Goal: Transaction & Acquisition: Purchase product/service

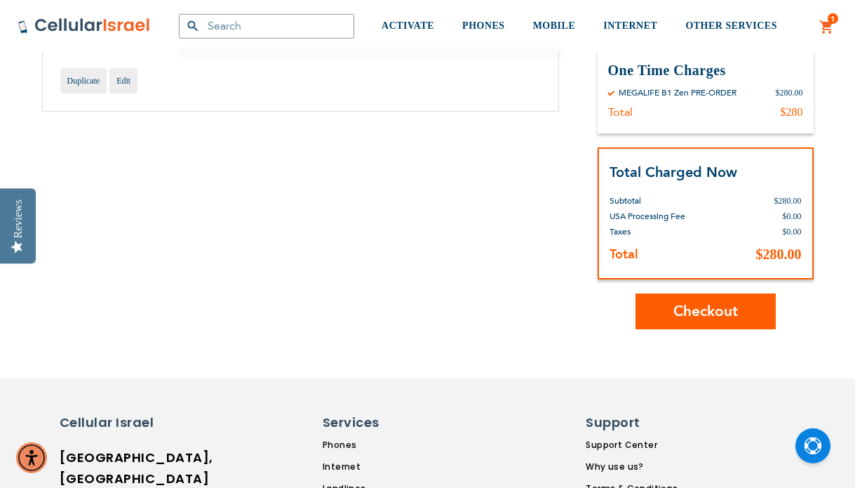
scroll to position [215, 0]
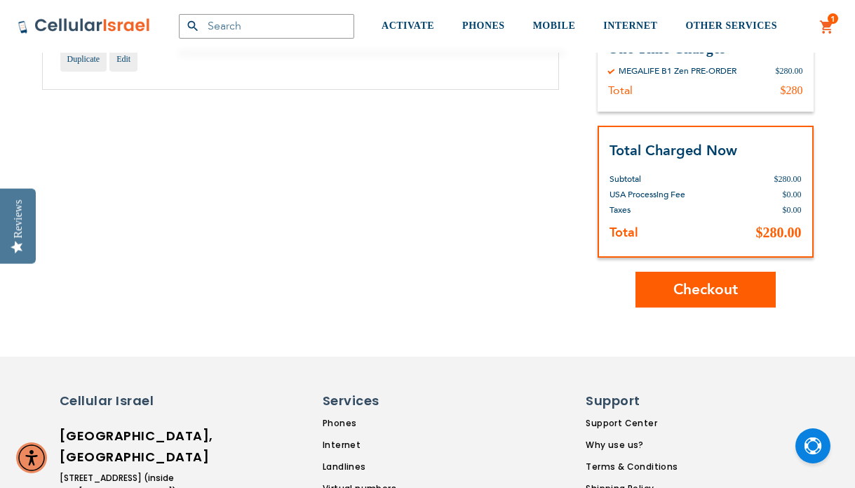
click at [669, 295] on button "Checkout" at bounding box center [706, 290] width 140 height 36
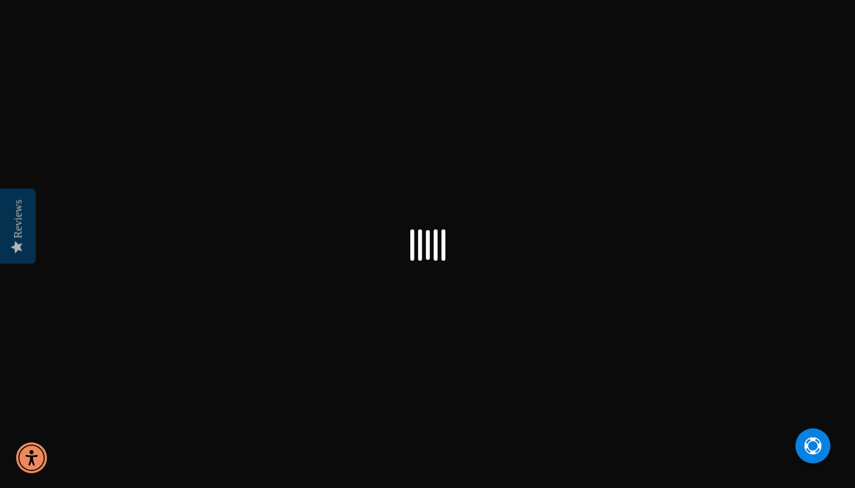
select select "US"
checkbox input "true"
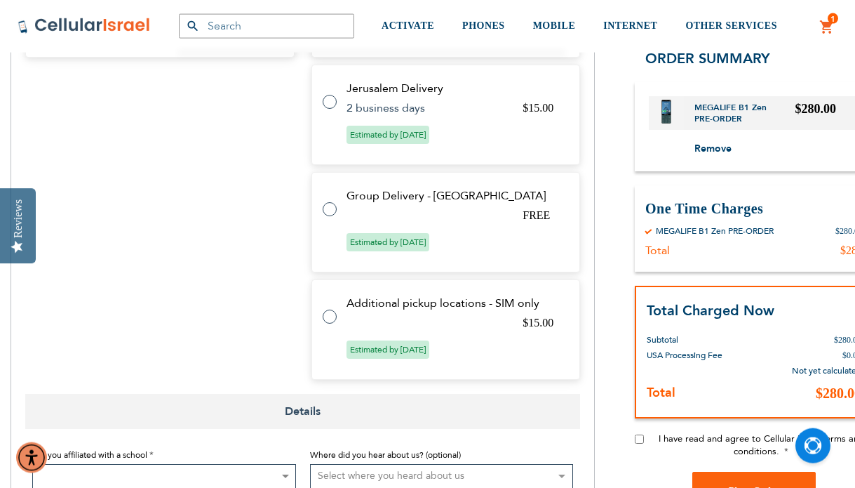
scroll to position [787, 0]
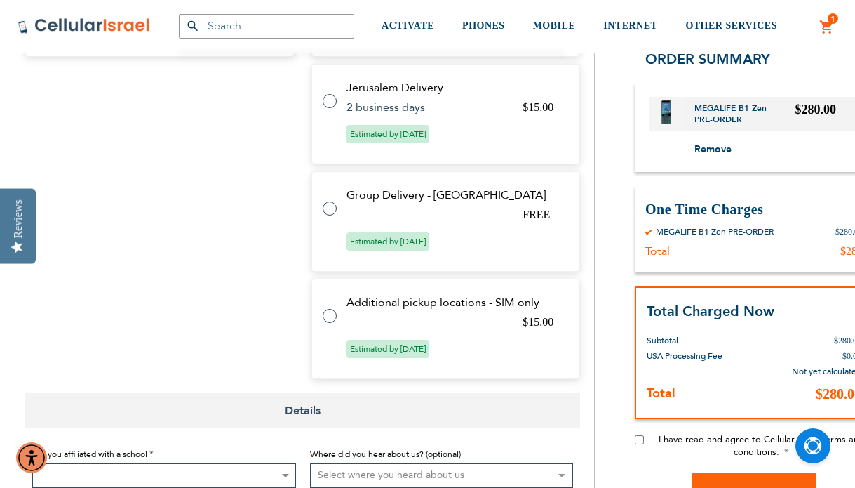
click at [332, 200] on label at bounding box center [337, 200] width 28 height 0
radio input "true"
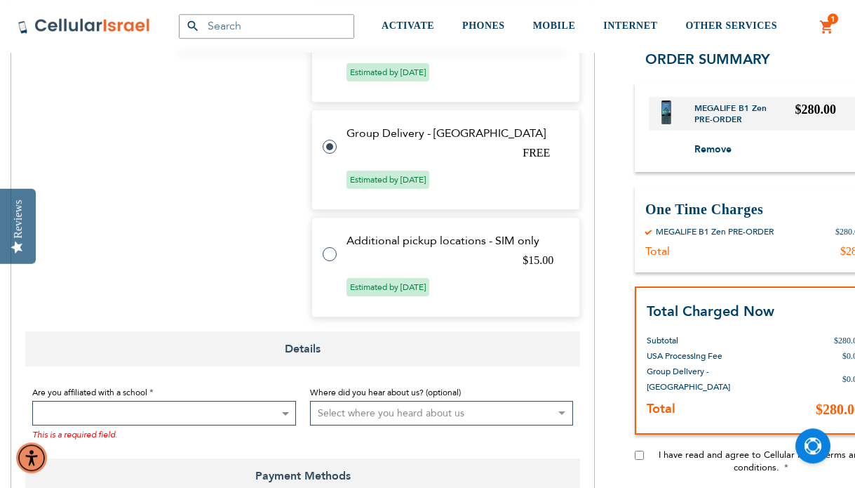
scroll to position [899, 0]
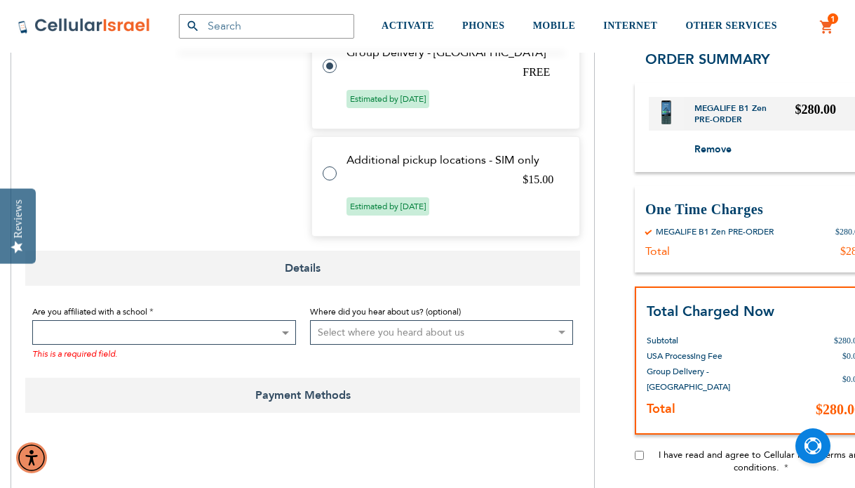
click at [177, 337] on span at bounding box center [164, 332] width 264 height 25
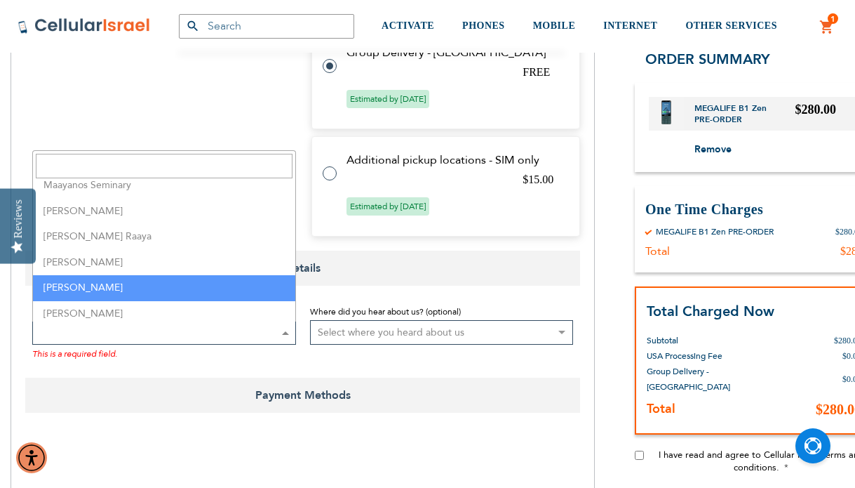
scroll to position [2160, 0]
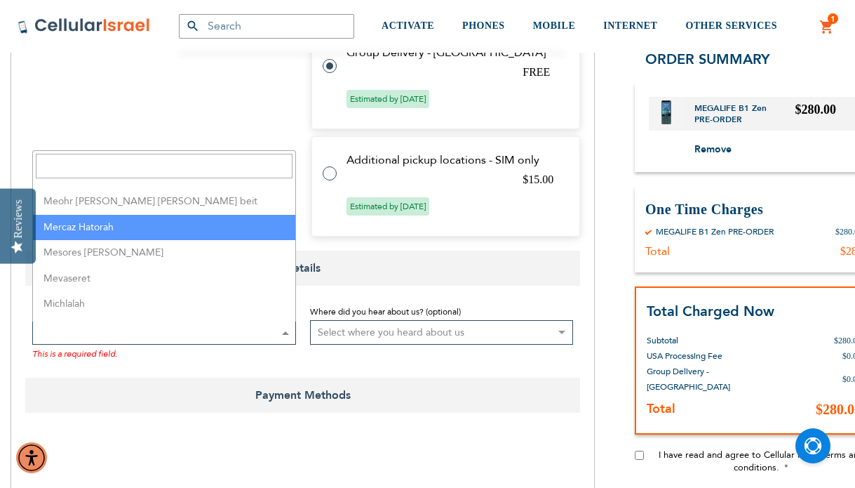
select select "100"
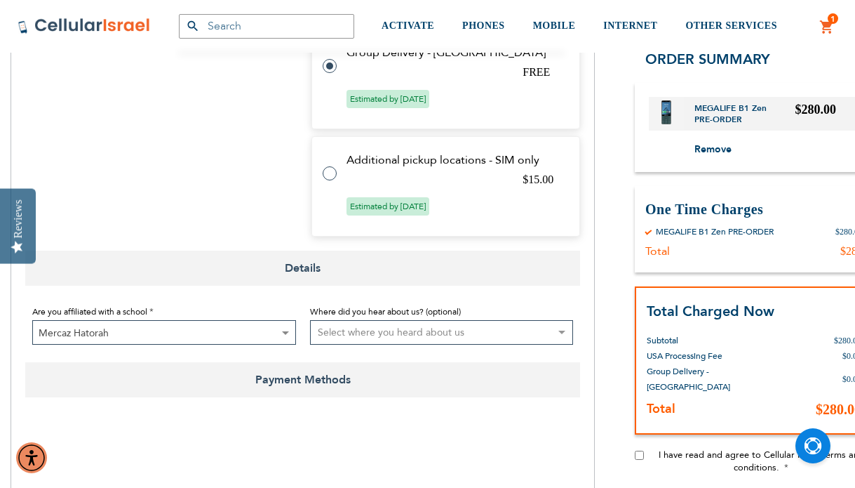
click at [408, 330] on select "Select where you heard about us Existing Customer Friend Other School/Group BP …" at bounding box center [442, 332] width 264 height 25
click option "Select where you heard about us" at bounding box center [0, 0] width 0 height 0
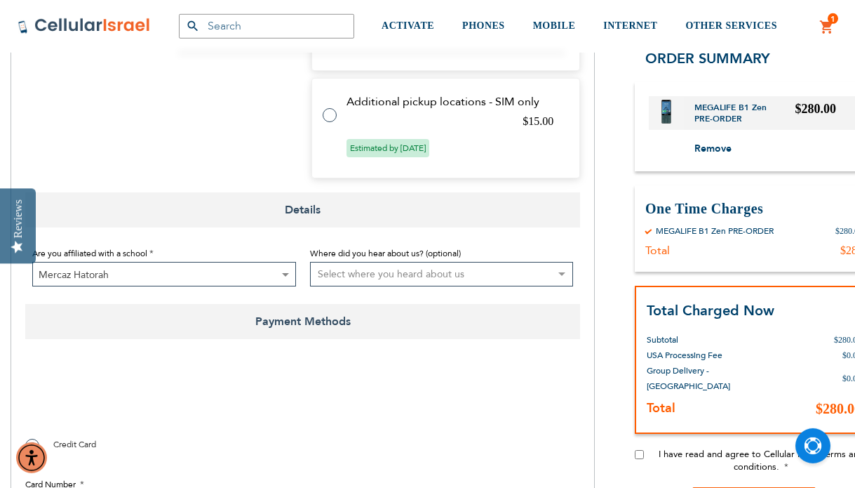
scroll to position [970, 0]
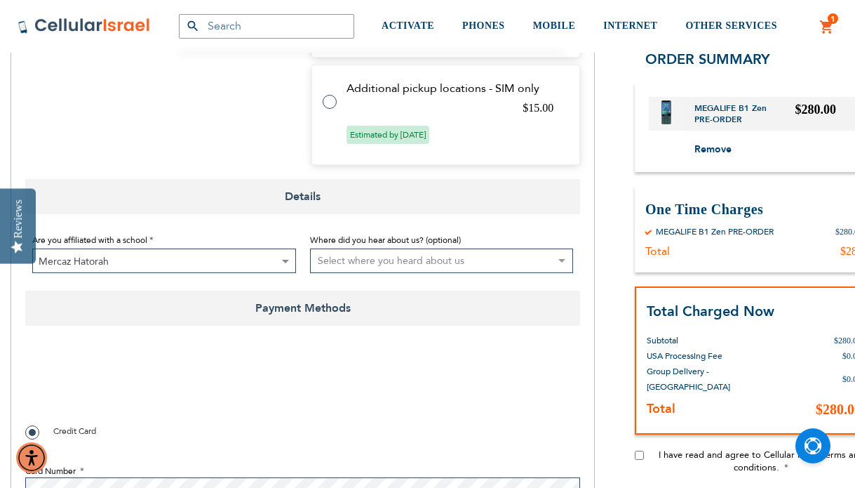
checkbox input "true"
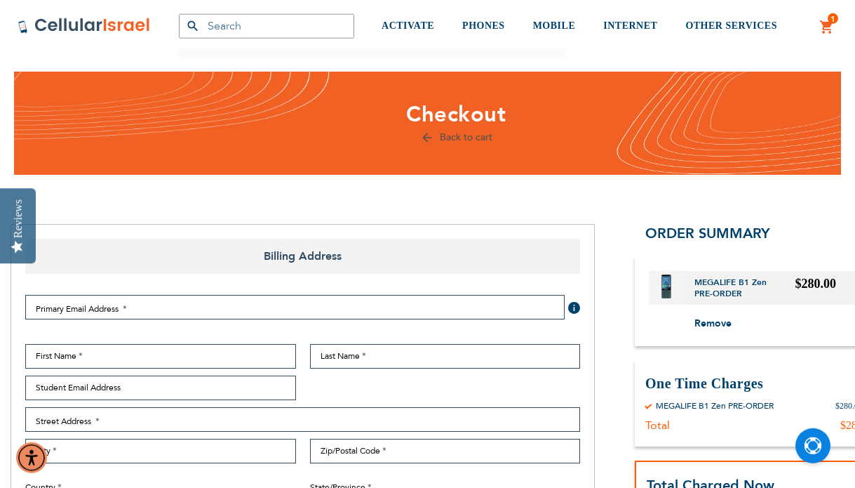
scroll to position [0, 0]
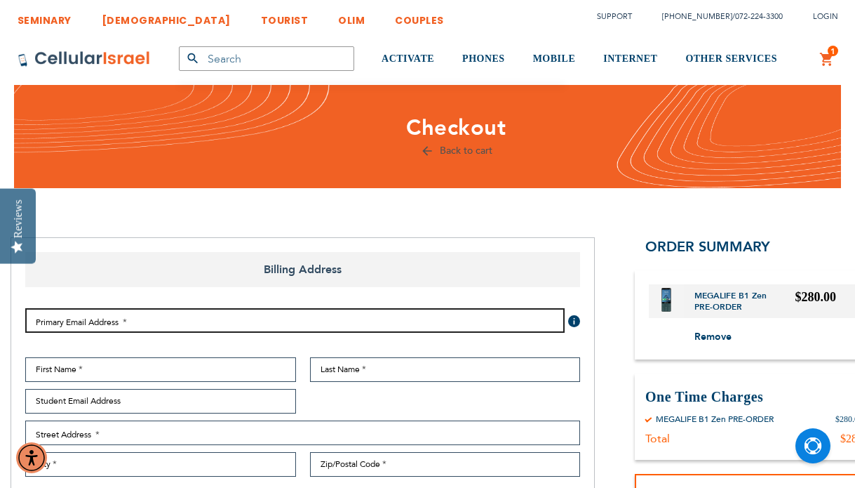
click at [123, 315] on input "Email Address" at bounding box center [295, 320] width 540 height 25
type input "h"
type input "hmklaw@gmail.com"
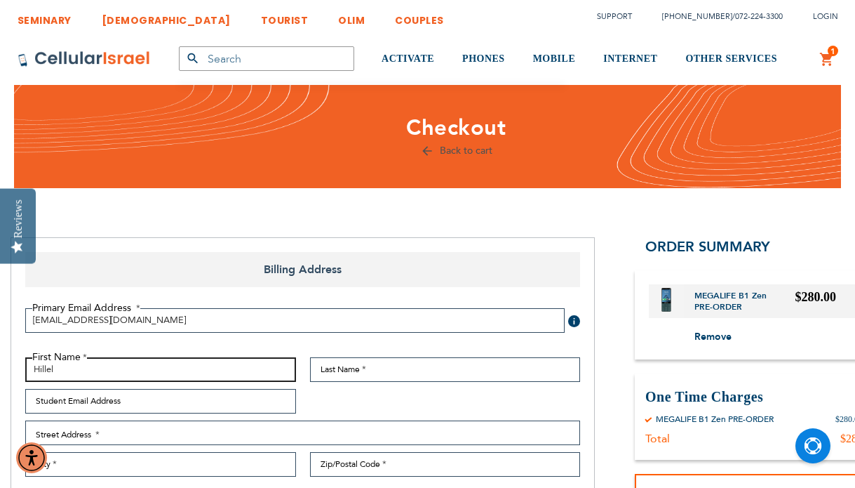
type input "Hillel"
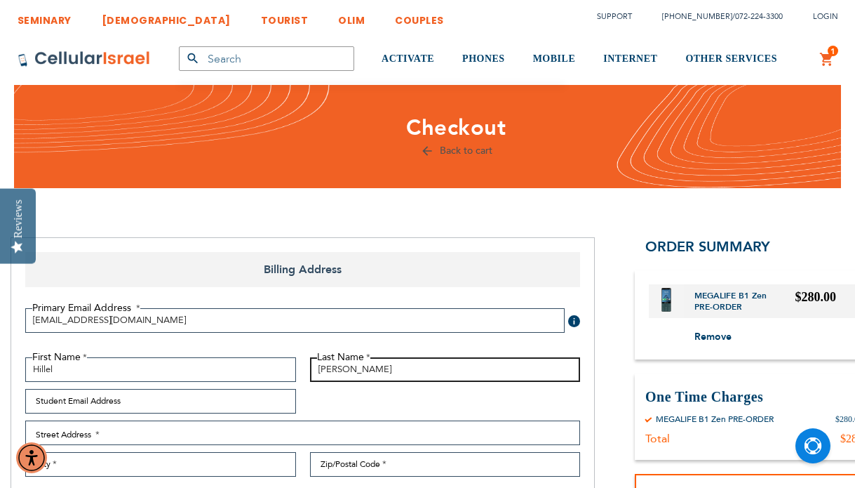
type input "Kurzmann"
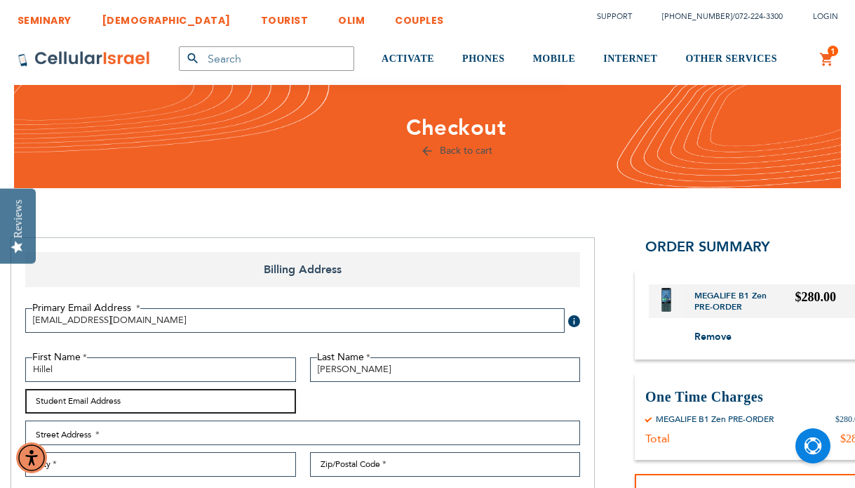
type input "hillelkurzmann@gmail.com"
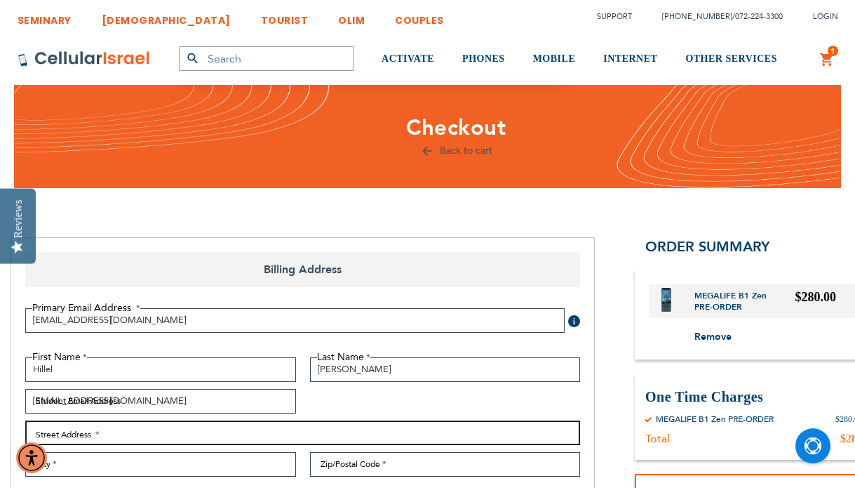
type input "2 Kim Ln"
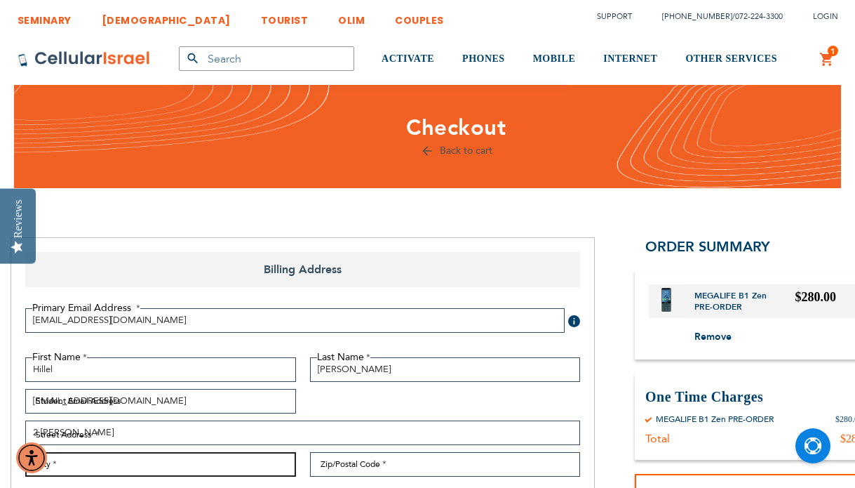
type input "Spring Valley"
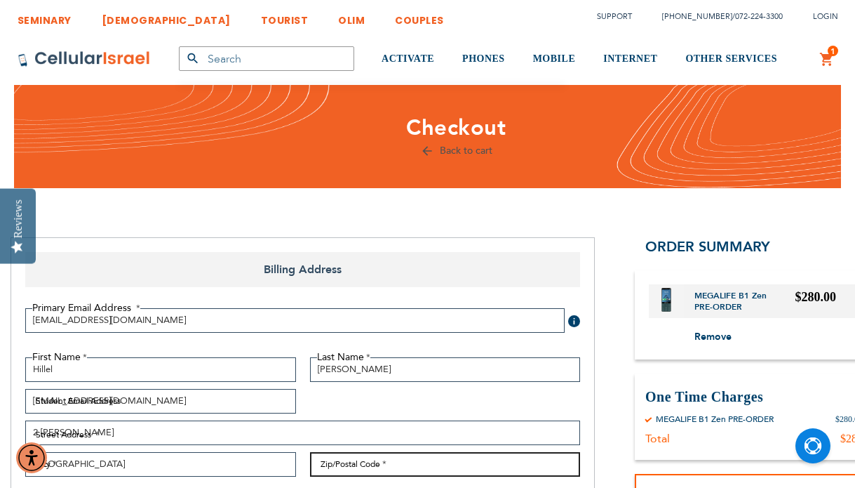
type input "10977-1429"
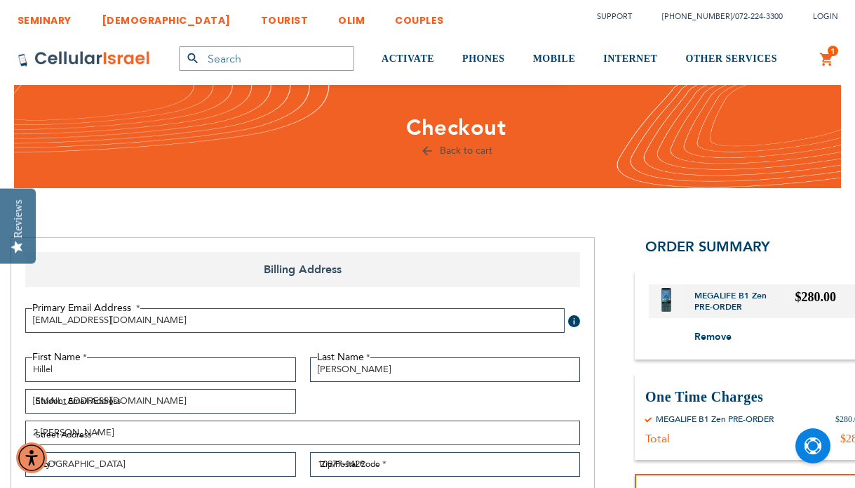
select select "43"
type input "6462676800"
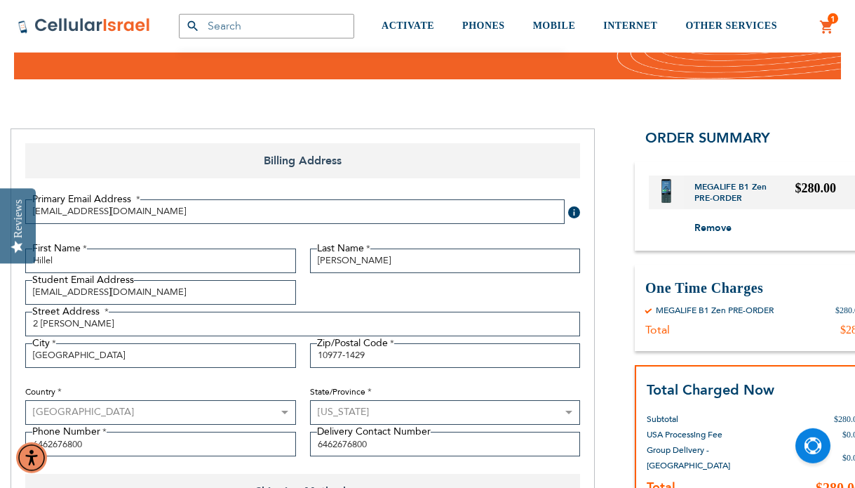
scroll to position [143, 0]
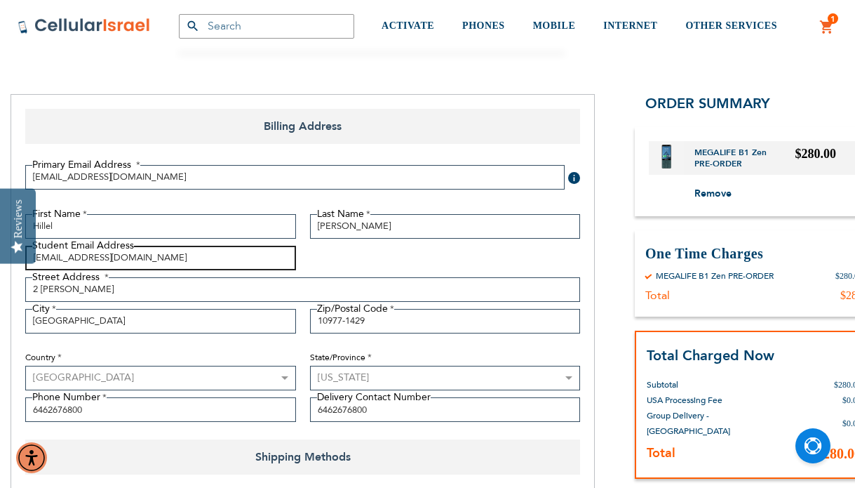
drag, startPoint x: 53, startPoint y: 255, endPoint x: -24, endPoint y: 257, distance: 76.5
click at [25, 257] on input "hillelkurzmann@gmail.com" at bounding box center [160, 258] width 271 height 25
type input "dovidkurzmann@gmail.com"
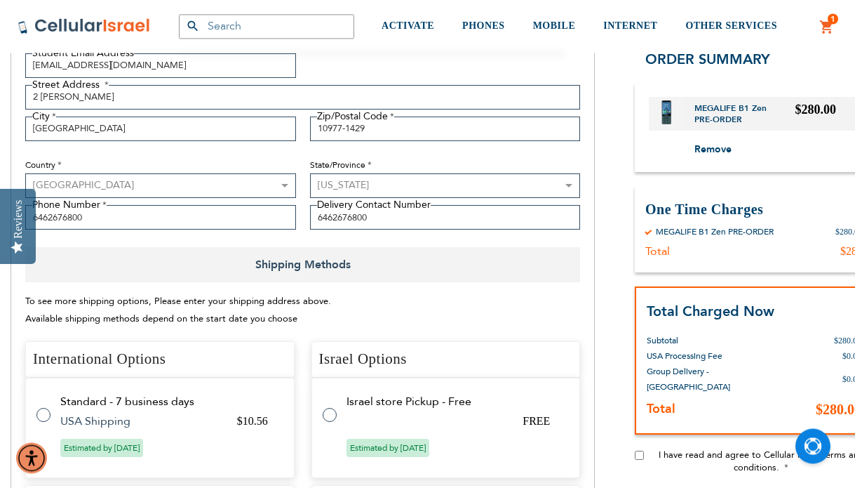
scroll to position [358, 0]
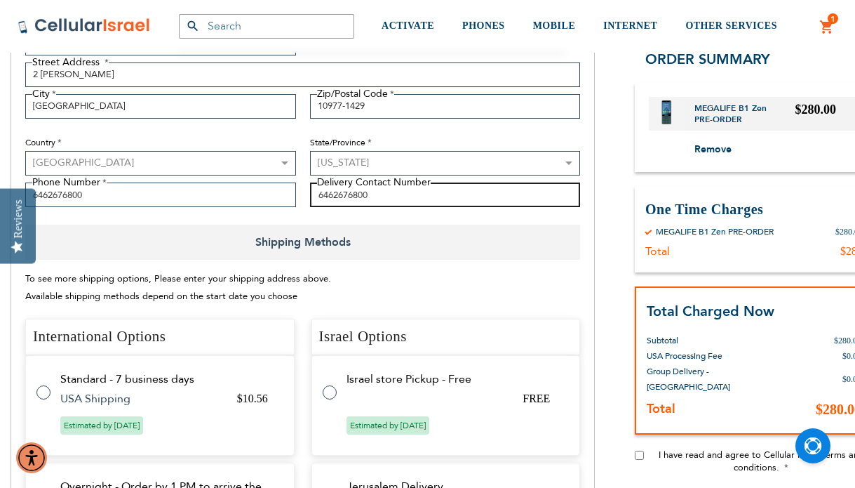
drag, startPoint x: 386, startPoint y: 194, endPoint x: 124, endPoint y: 197, distance: 261.7
click at [310, 197] on input "6462676800" at bounding box center [445, 194] width 271 height 25
type input "8454201420"
click at [508, 247] on span "Shipping Methods" at bounding box center [302, 242] width 555 height 35
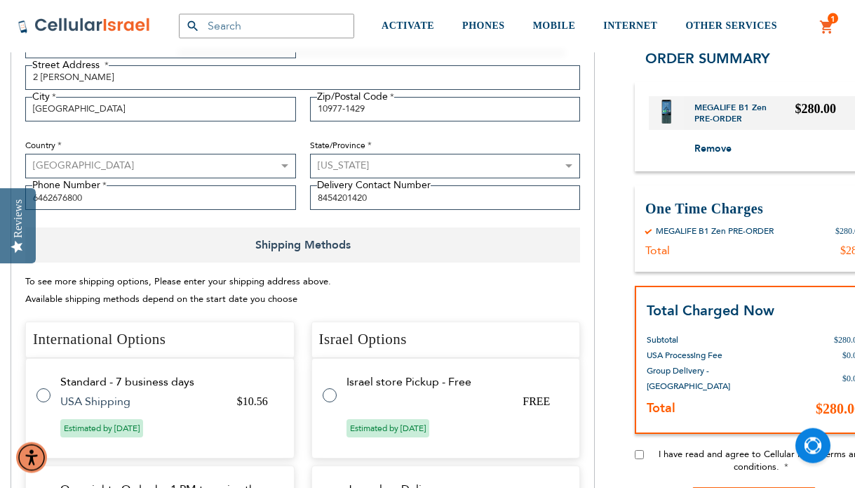
scroll to position [429, 0]
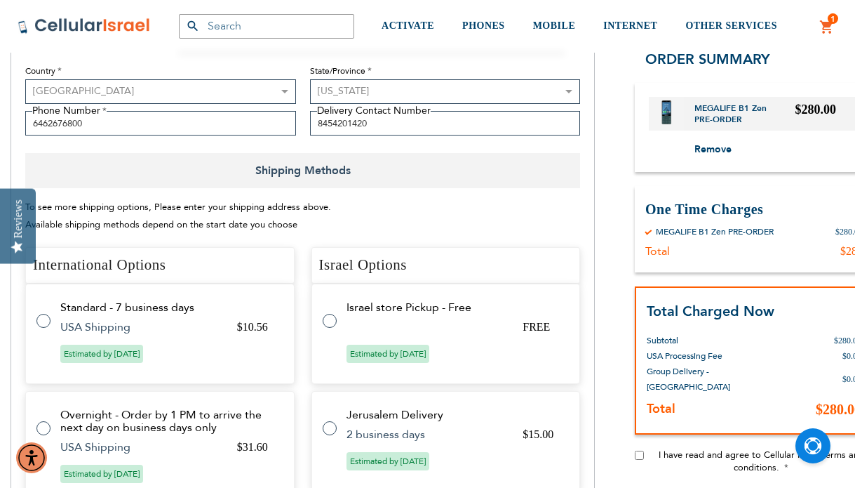
click at [638, 450] on input "I have read and agree to Cellular Israel terms and conditions." at bounding box center [639, 454] width 9 height 9
checkbox input "true"
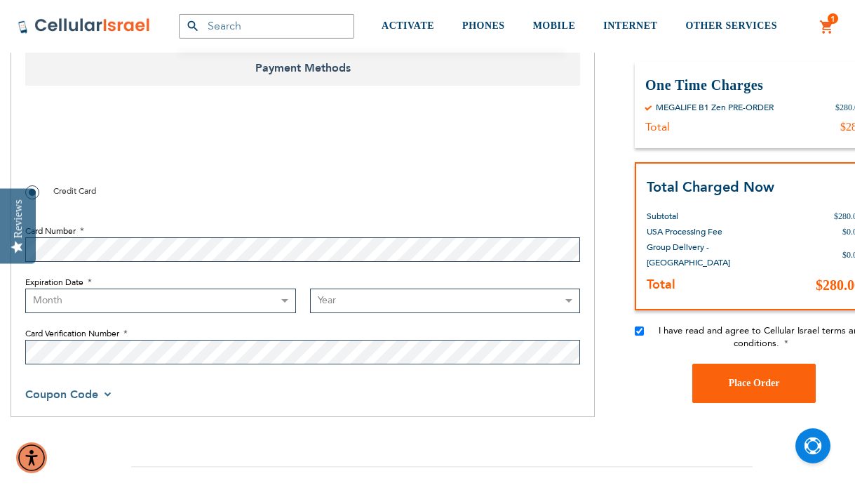
scroll to position [1217, 0]
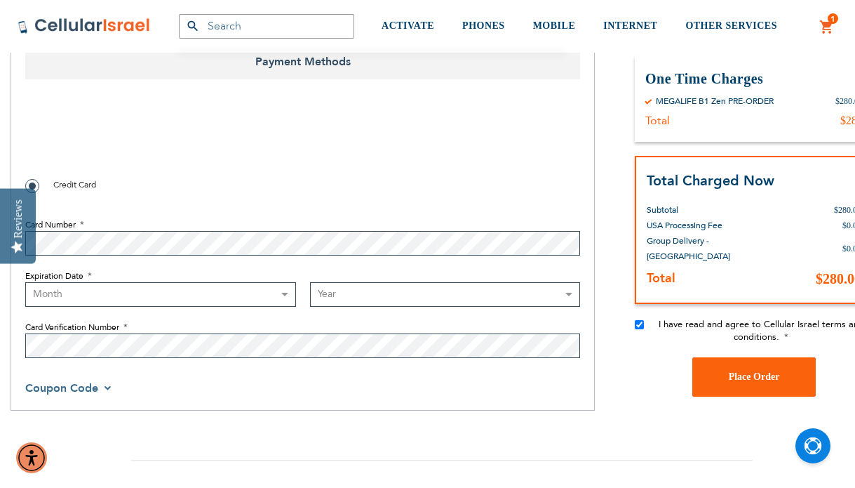
checkbox input "true"
click at [25, 282] on select "Month 01 - January 02 - February 03 - March 04 - April 05 - May 06 - June 07 - …" at bounding box center [160, 294] width 271 height 25
select select "11"
click option "11 - November" at bounding box center [0, 0] width 0 height 0
click at [310, 282] on select "Year 2025 2026 2027 2028 2029 2030 2031 2032 2033 2034 2035 2036 2037 2038 2039…" at bounding box center [445, 294] width 271 height 25
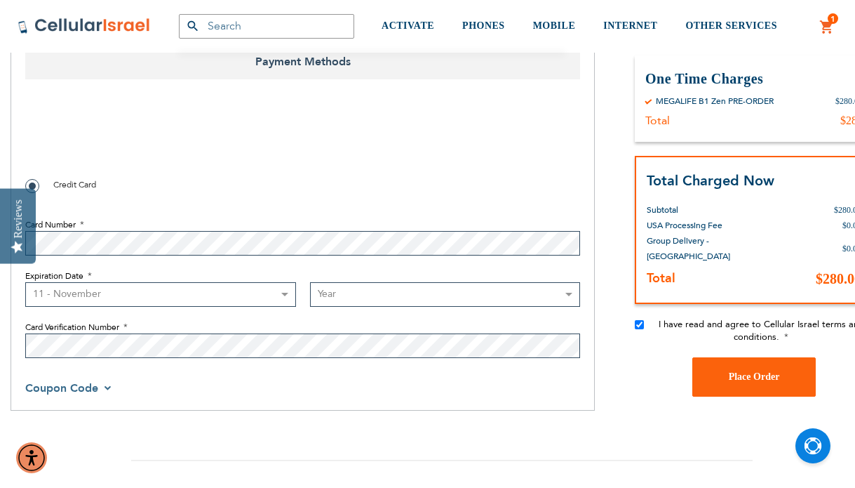
select select "2027"
click option "2027" at bounding box center [0, 0] width 0 height 0
click at [340, 375] on div "Payment Information Payment Method Credit Card Card Number Expiration Date Mont…" at bounding box center [302, 248] width 555 height 316
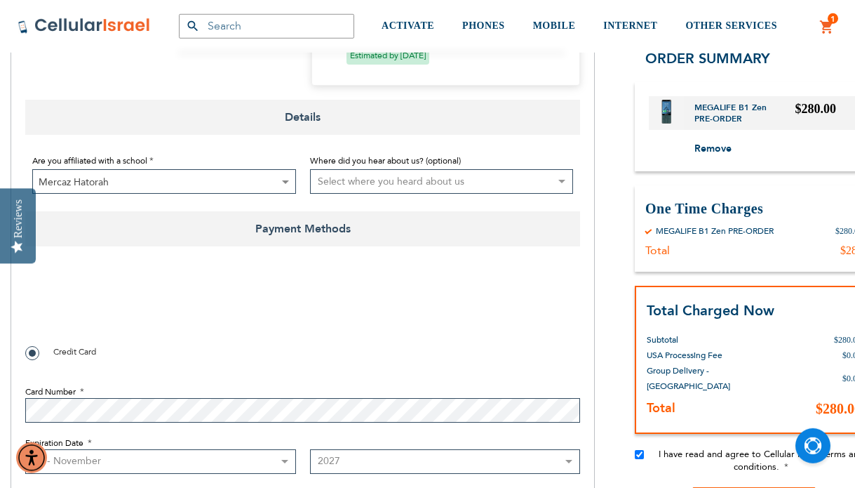
scroll to position [1145, 0]
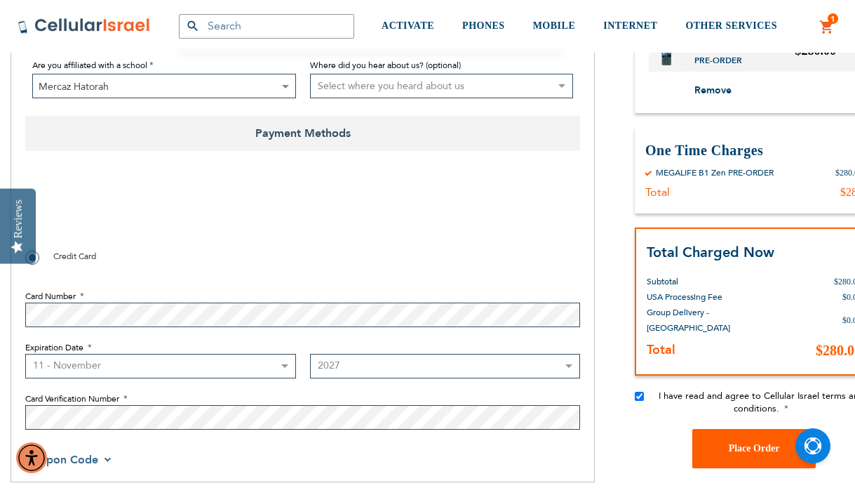
click at [729, 443] on button "Place Order" at bounding box center [753, 448] width 123 height 39
